Goal: Transaction & Acquisition: Purchase product/service

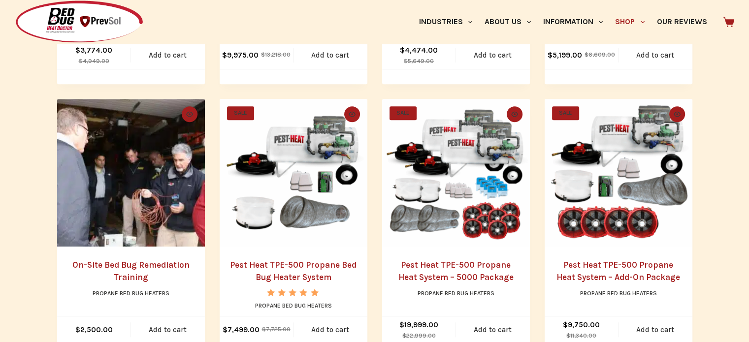
scroll to position [393, 0]
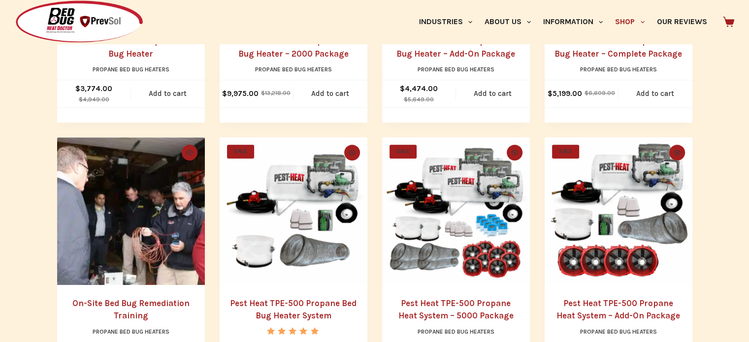
click at [288, 224] on img "Pest Heat TPE-500 Propane Bed Bug Heater System" at bounding box center [294, 211] width 148 height 148
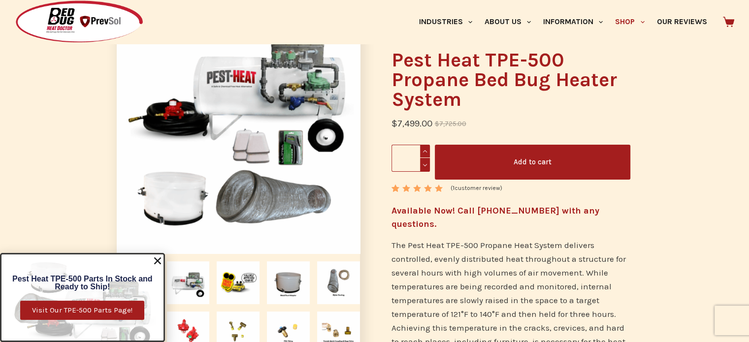
scroll to position [98, 0]
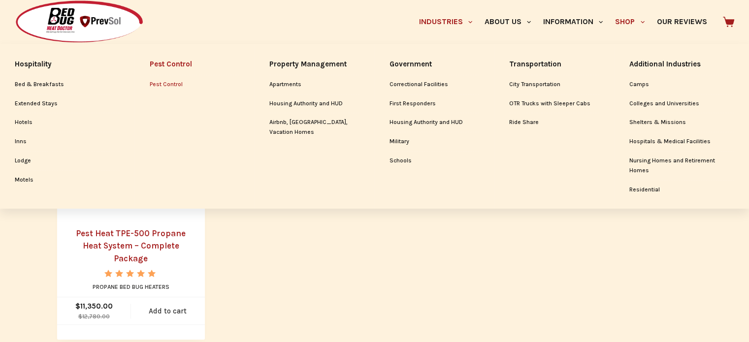
click at [173, 86] on link "Pest Control" at bounding box center [195, 84] width 90 height 19
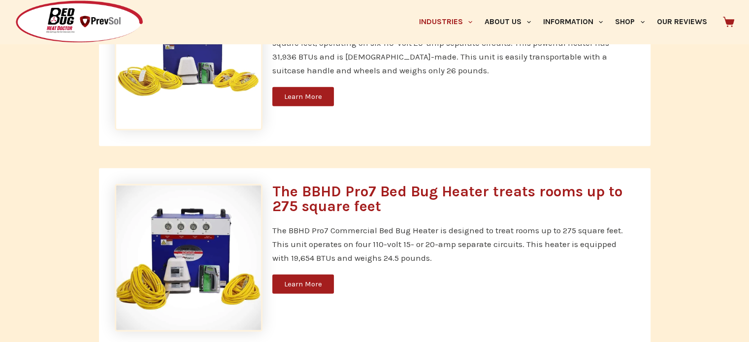
scroll to position [2905, 0]
